Goal: Use online tool/utility: Use online tool/utility

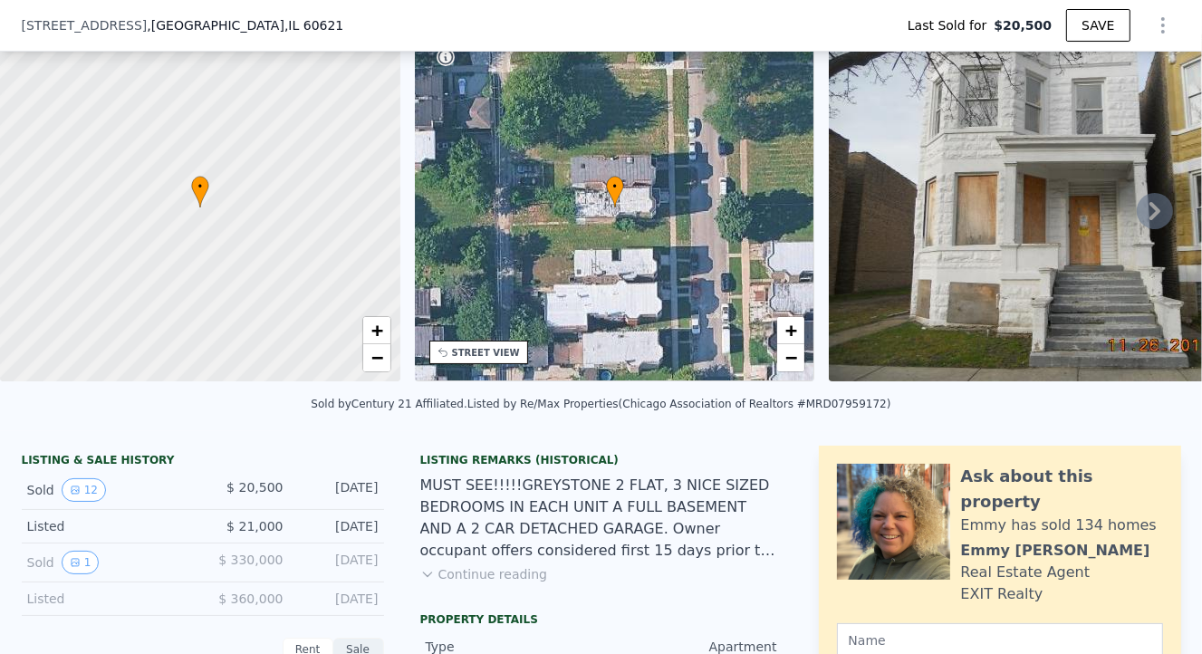
scroll to position [134, 0]
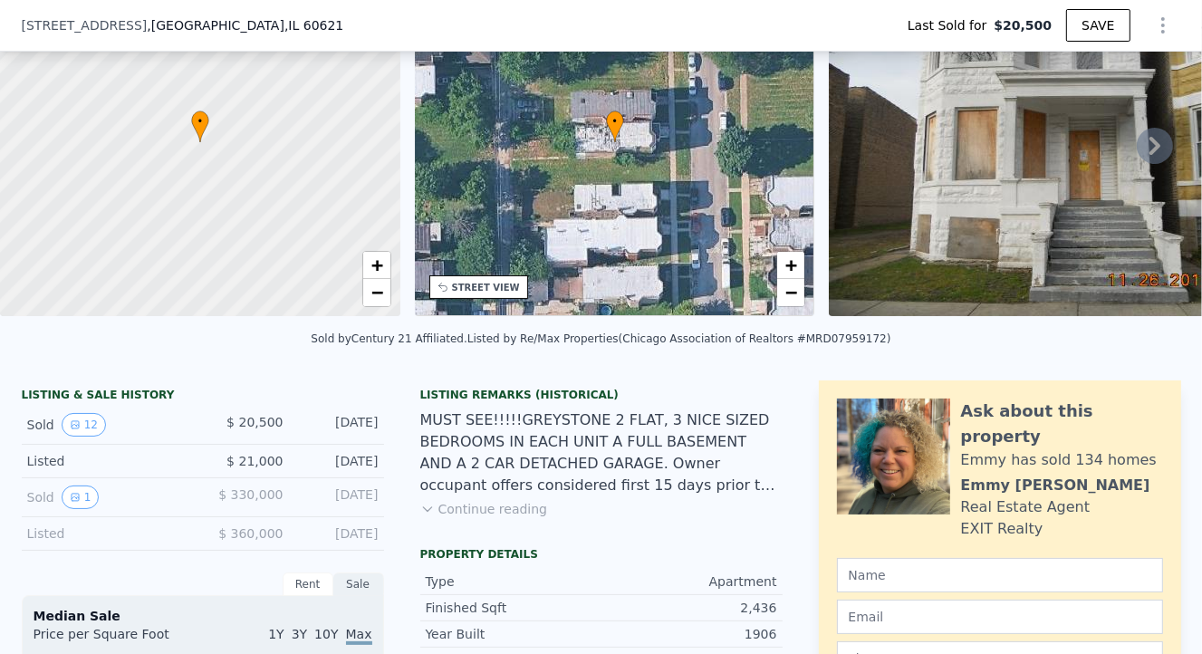
click at [1149, 159] on icon at bounding box center [1155, 146] width 36 height 36
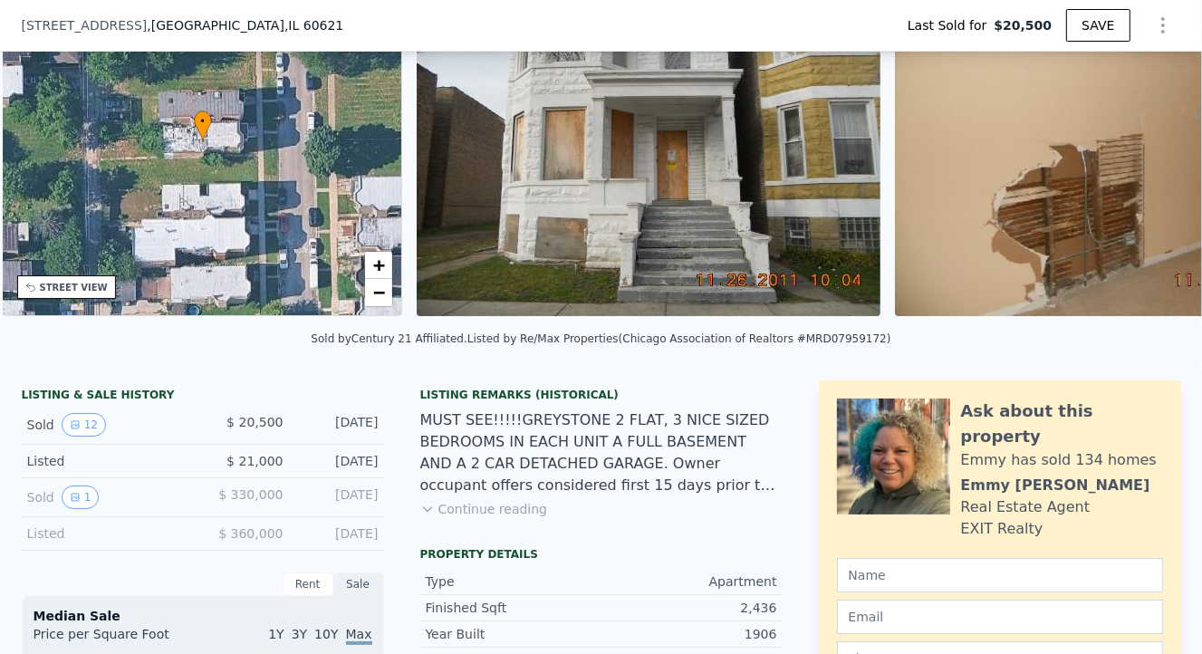
scroll to position [0, 421]
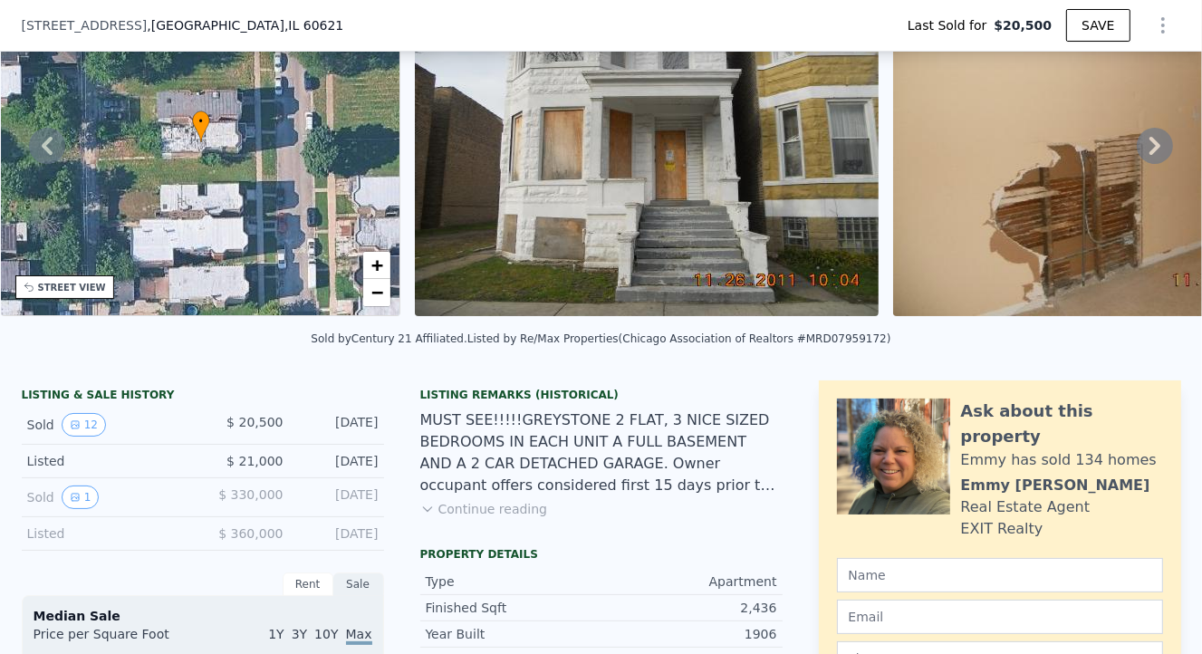
click at [1146, 154] on icon at bounding box center [1155, 146] width 36 height 36
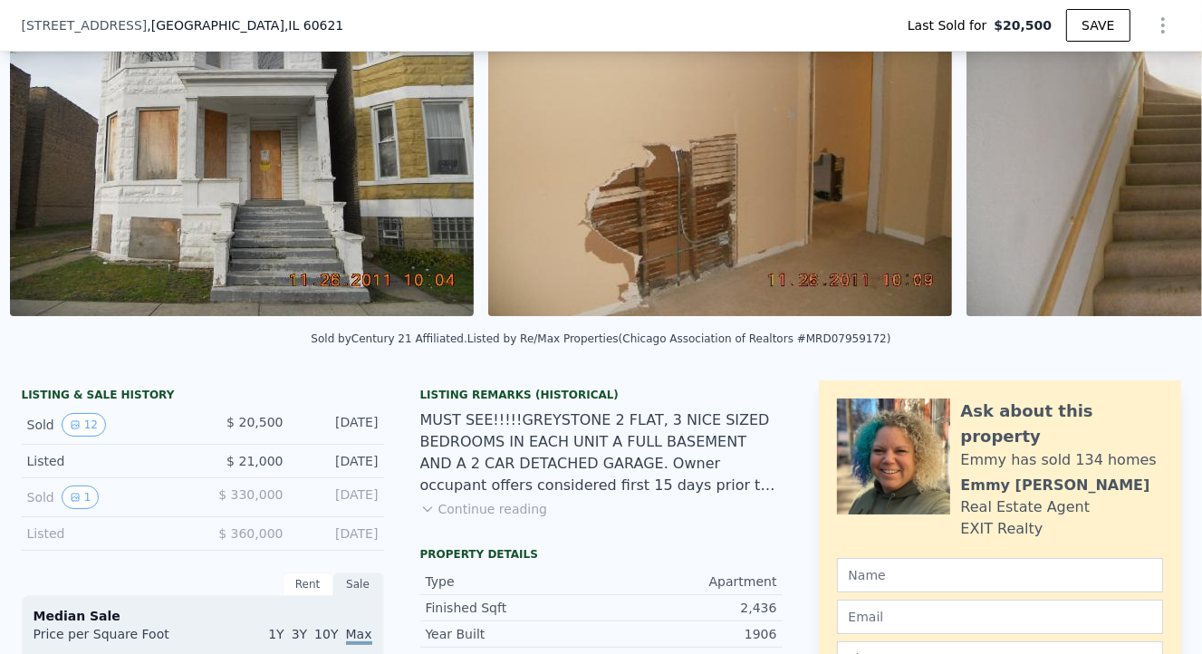
scroll to position [0, 829]
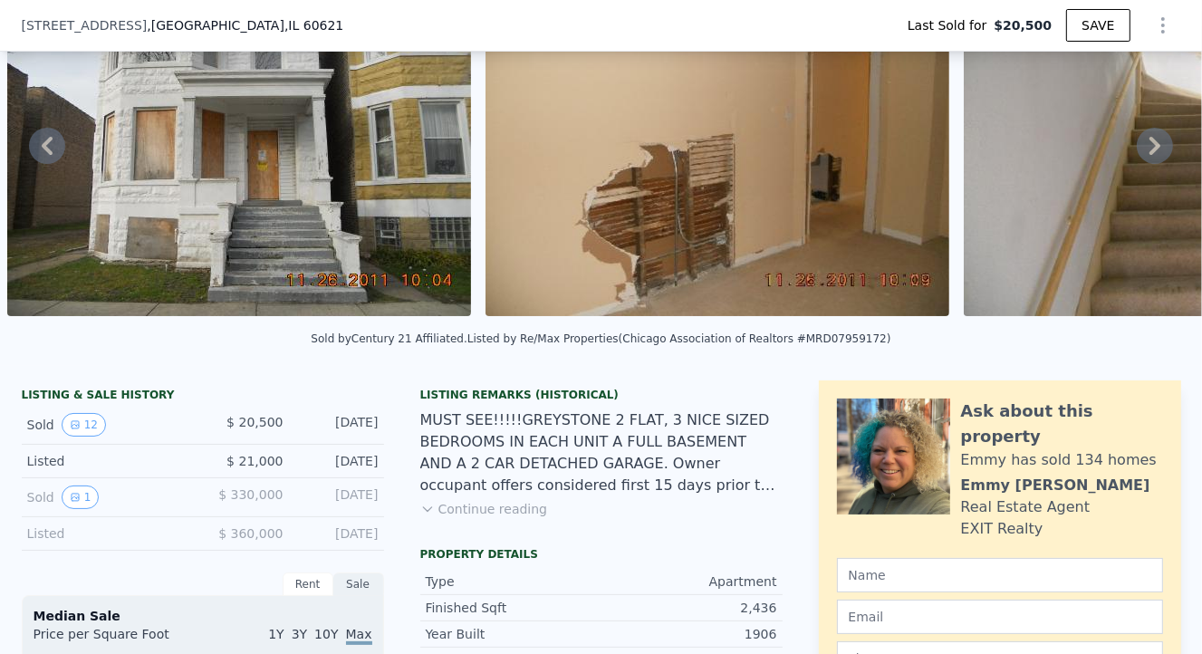
click at [1146, 154] on icon at bounding box center [1155, 146] width 36 height 36
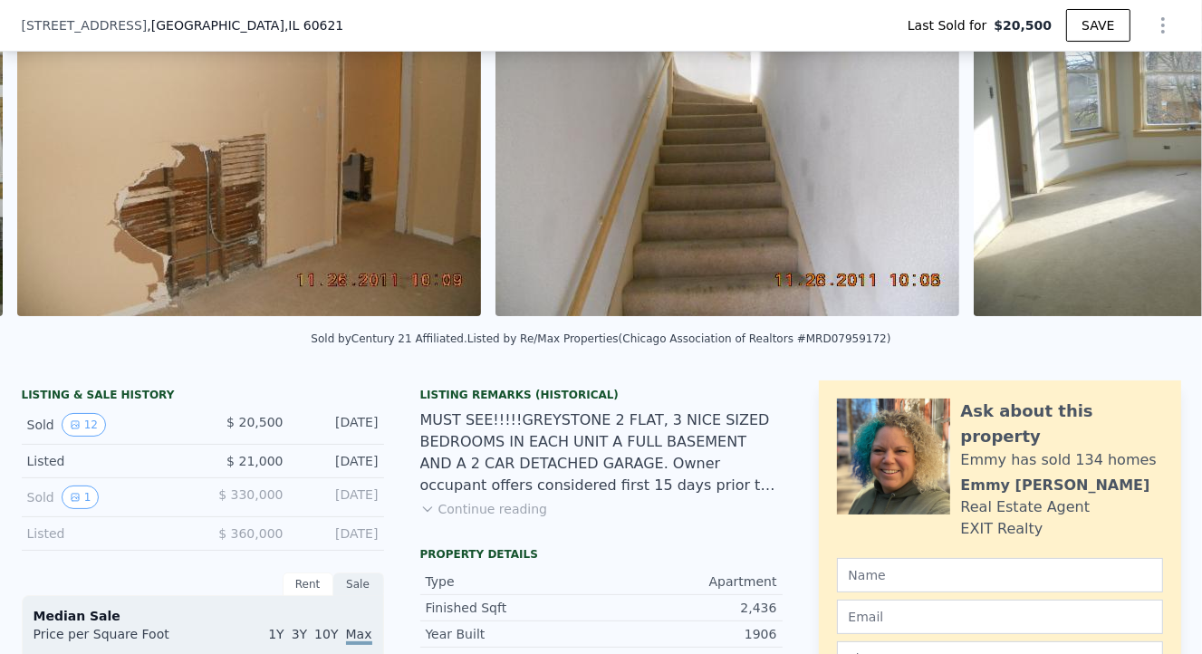
scroll to position [0, 1307]
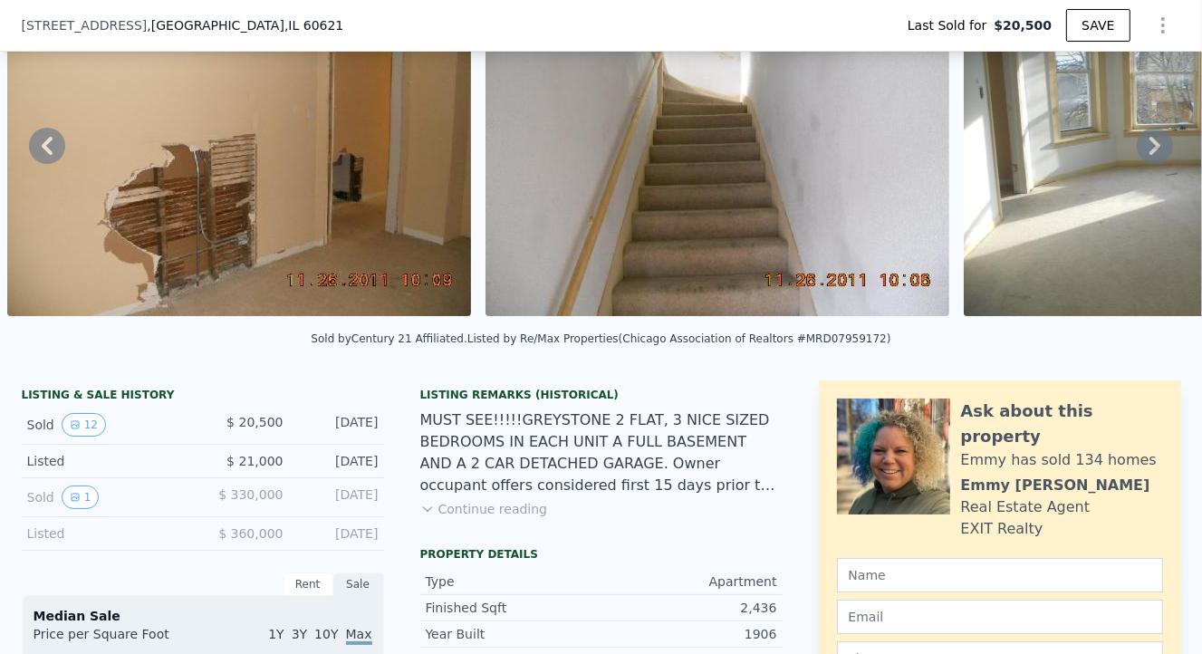
click at [1146, 154] on icon at bounding box center [1155, 146] width 36 height 36
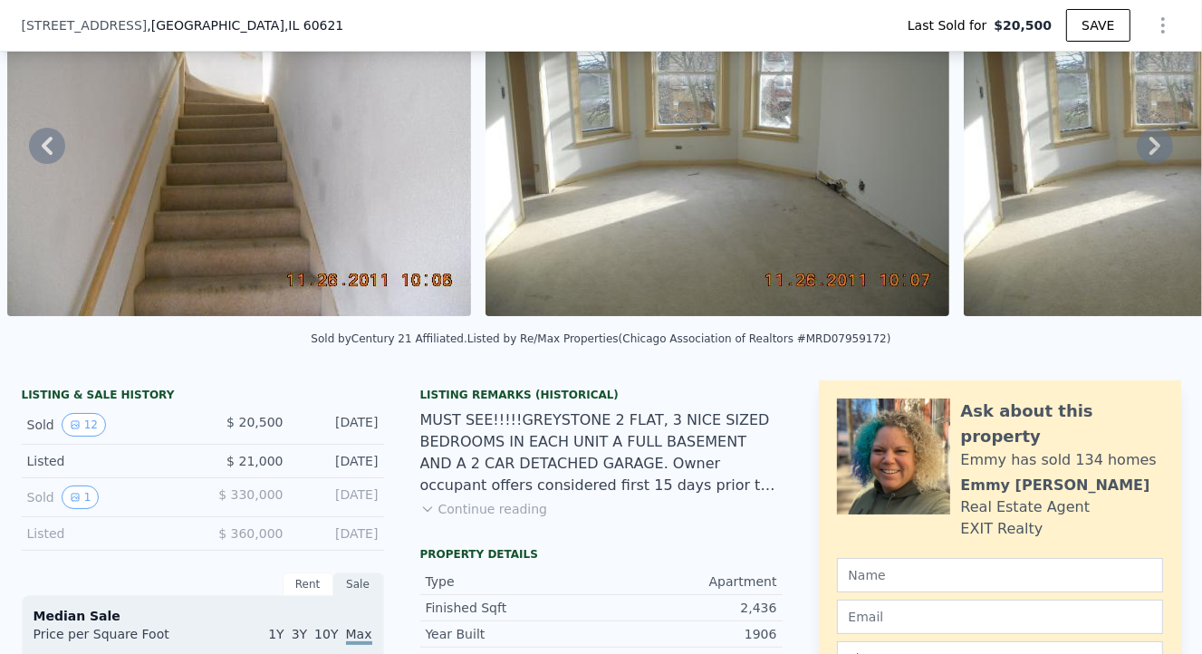
click at [1146, 154] on icon at bounding box center [1155, 146] width 36 height 36
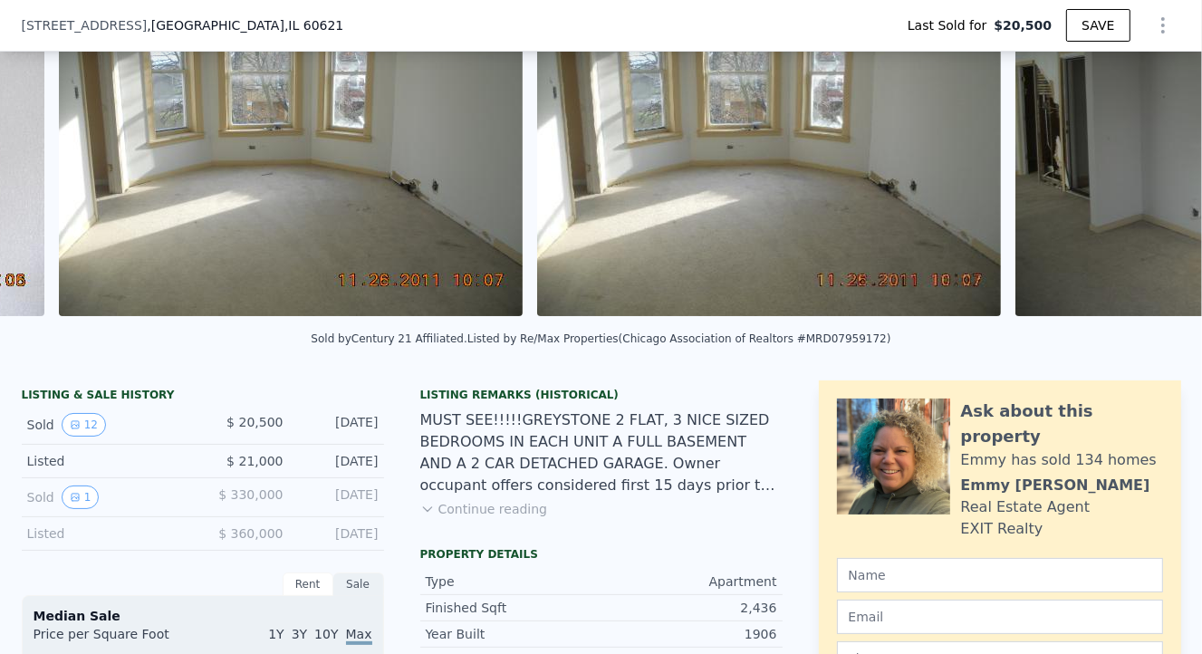
scroll to position [0, 2264]
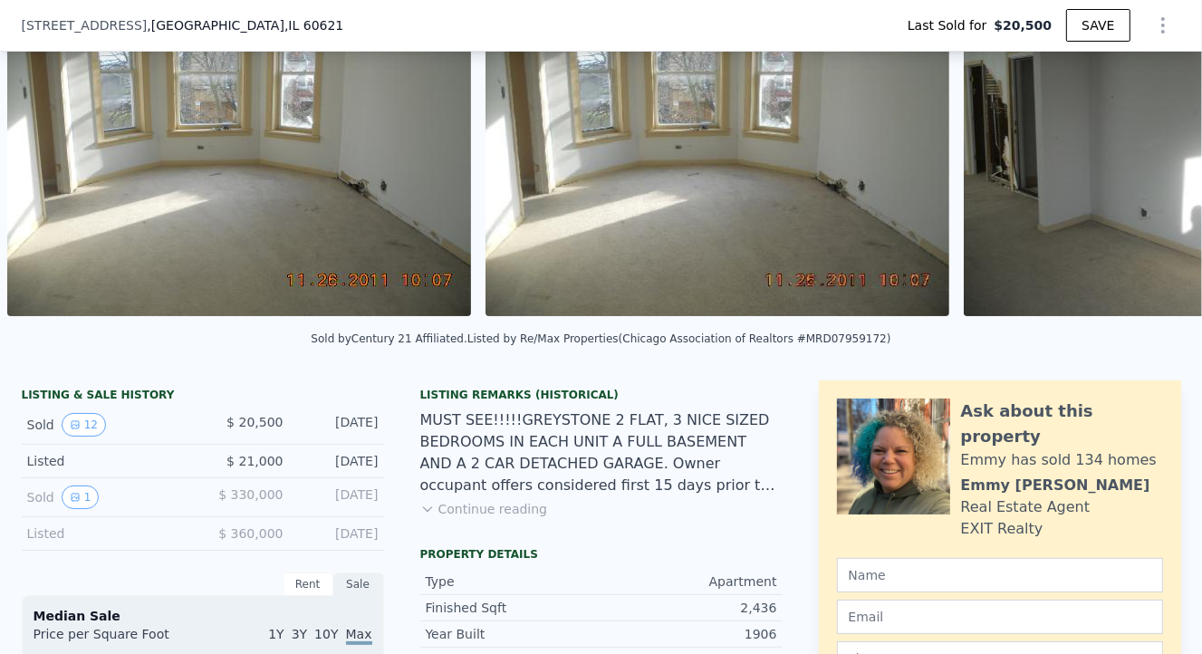
click at [1146, 154] on div "• + − • + − STREET VIEW Loading... SATELLITE VIEW" at bounding box center [601, 145] width 1202 height 354
type input "$ 353,000"
type input "$ 308,334"
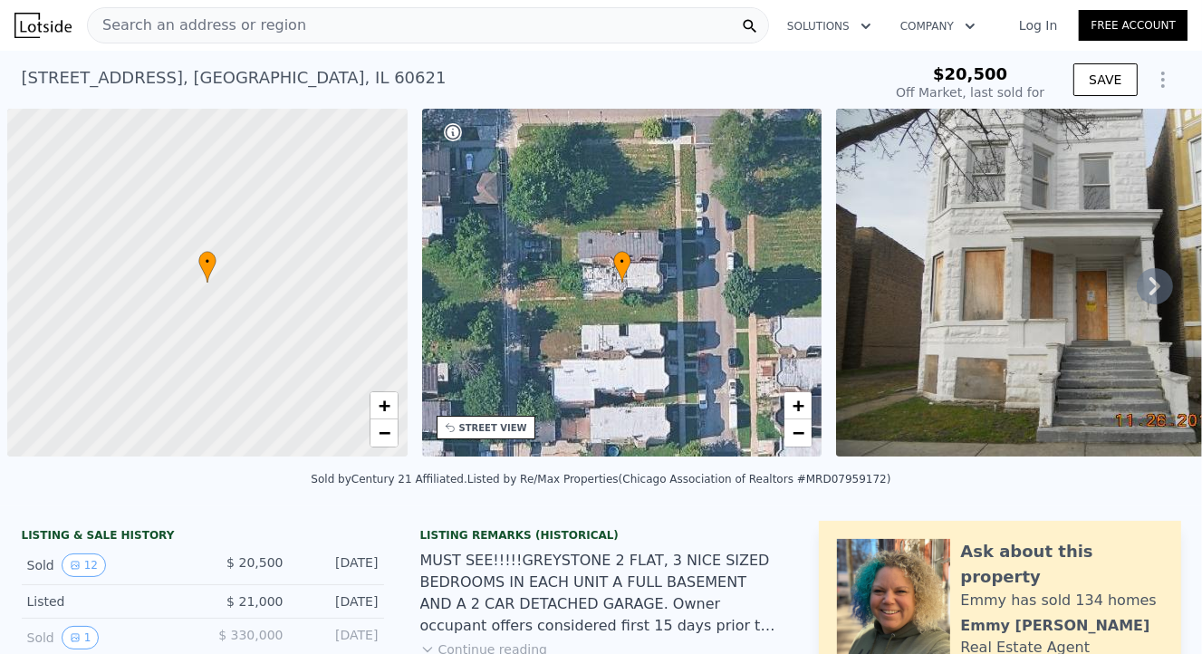
scroll to position [0, 7]
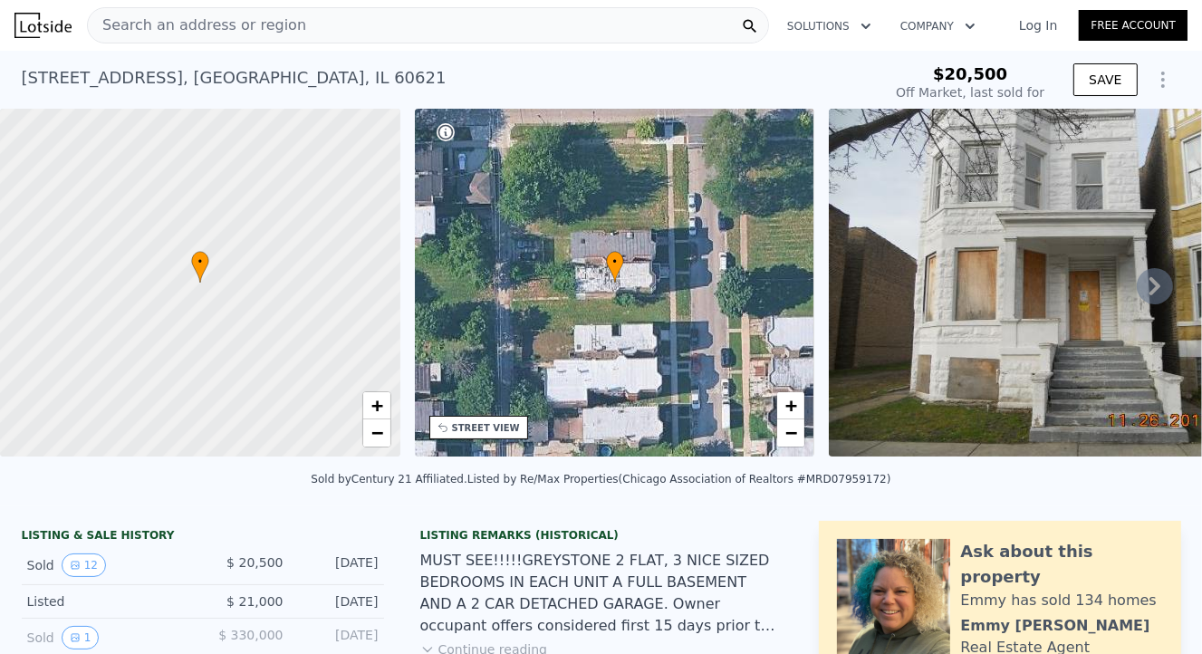
type input "$ 353,000"
type input "$ 308,334"
